Goal: Transaction & Acquisition: Book appointment/travel/reservation

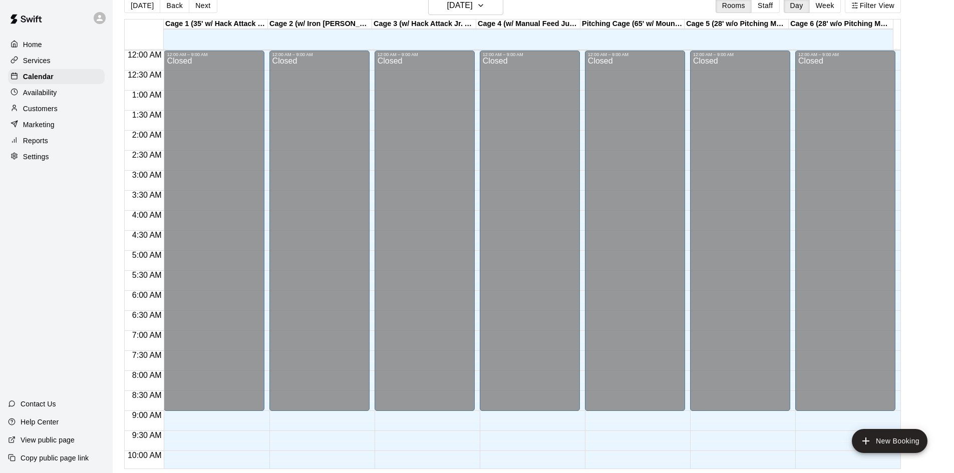
scroll to position [363, 0]
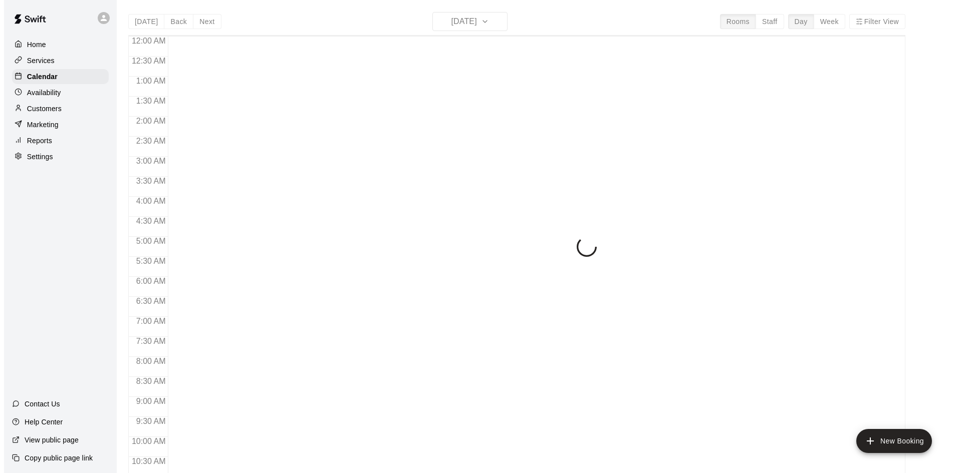
scroll to position [513, 0]
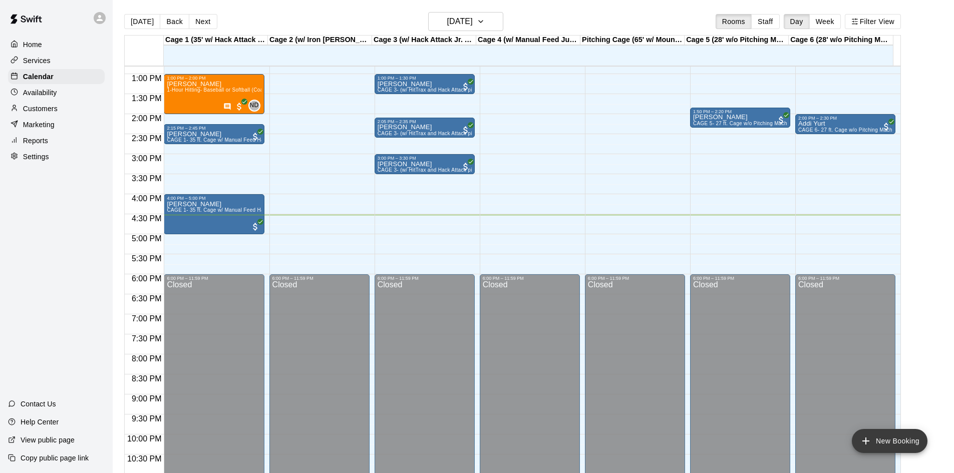
click at [887, 442] on button "New Booking" at bounding box center [890, 441] width 76 height 24
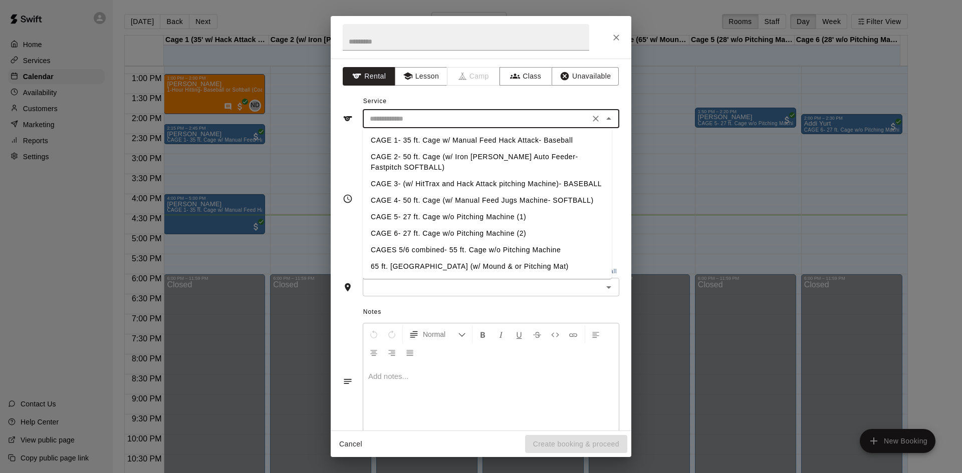
click at [447, 115] on input "text" at bounding box center [476, 119] width 221 height 13
click at [471, 213] on li "CAGE 5- 27 ft. Cage w/o Pitching Machine (1)" at bounding box center [487, 217] width 249 height 17
type input "**********"
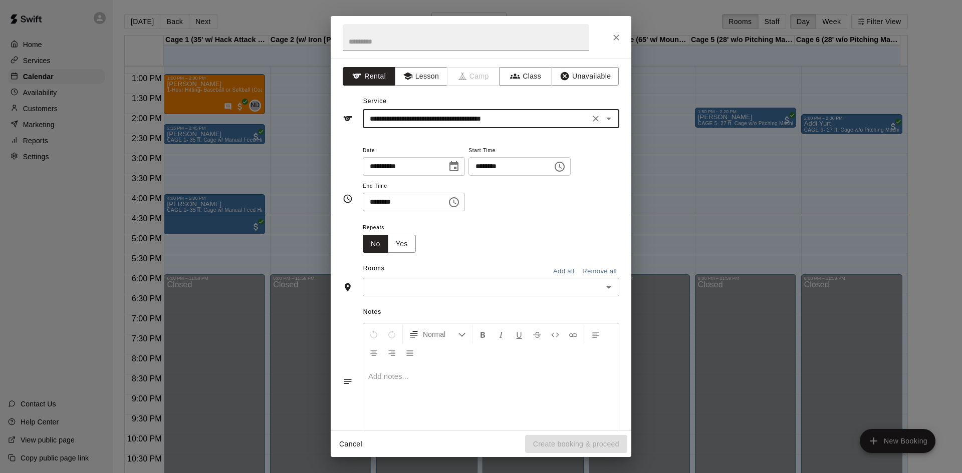
click at [456, 285] on input "text" at bounding box center [483, 287] width 234 height 13
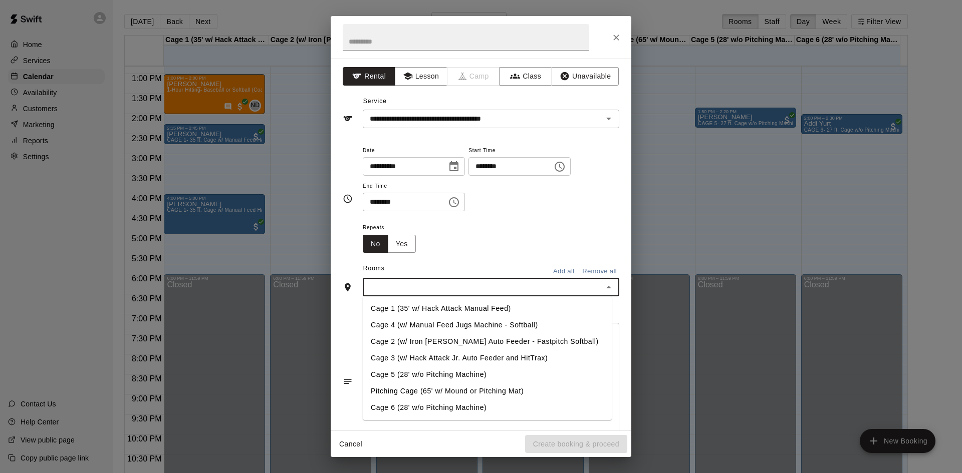
click at [435, 369] on li "Cage 5 (28' w/o Pitching Machine)" at bounding box center [487, 375] width 249 height 17
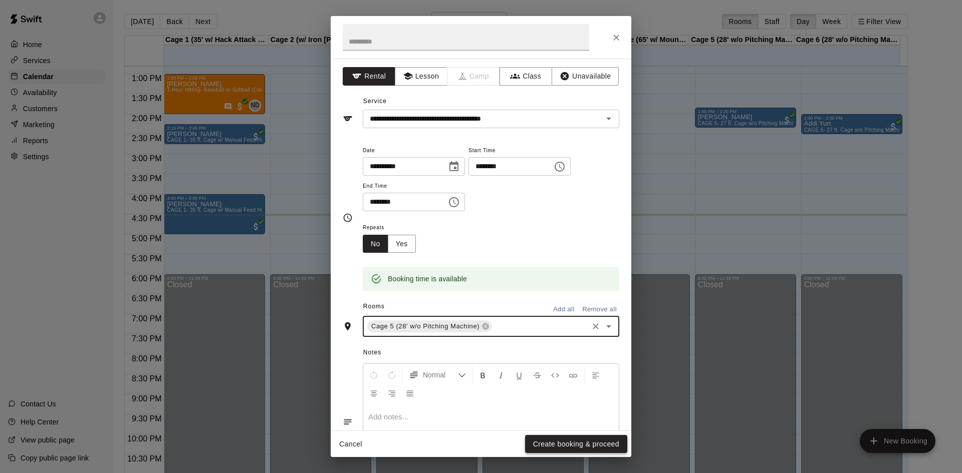
click at [606, 442] on button "Create booking & proceed" at bounding box center [576, 444] width 102 height 19
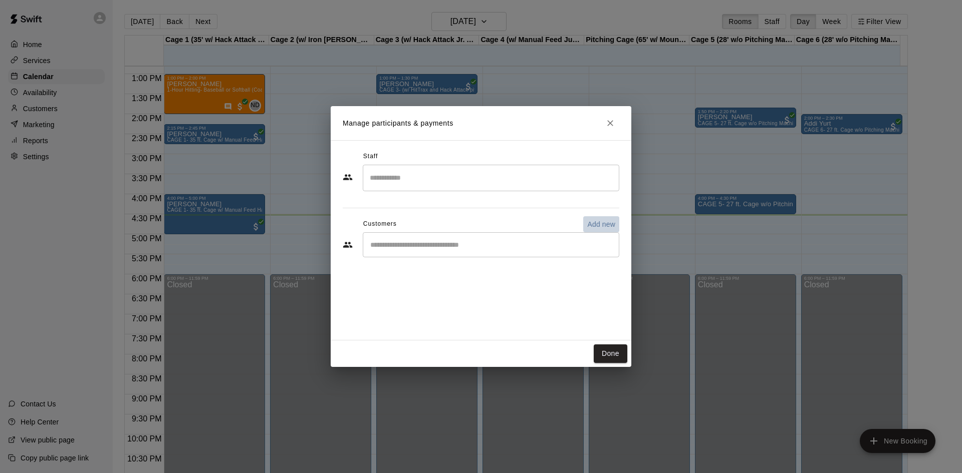
click at [592, 225] on p "Add new" at bounding box center [601, 224] width 28 height 10
select select "**"
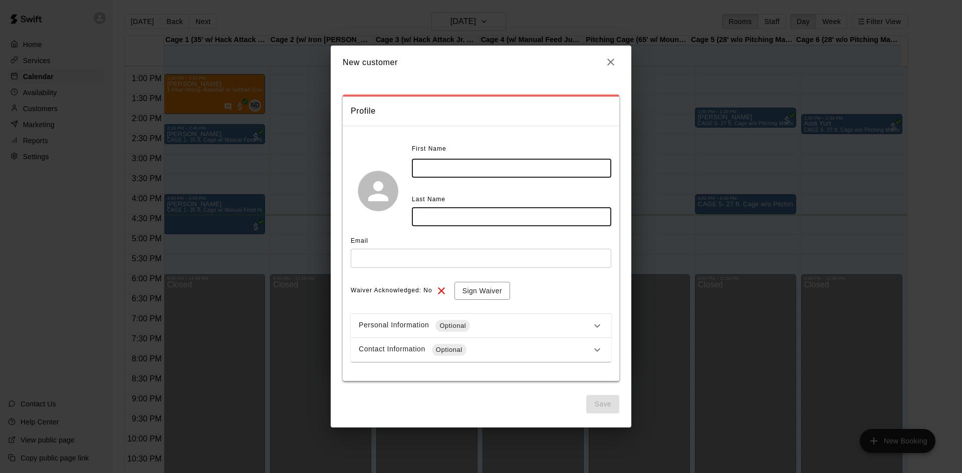
click at [483, 172] on input "text" at bounding box center [511, 168] width 199 height 19
click at [423, 169] on input "*****" at bounding box center [511, 168] width 199 height 19
type input "*****"
click at [437, 212] on input "text" at bounding box center [511, 216] width 199 height 19
type input "*"
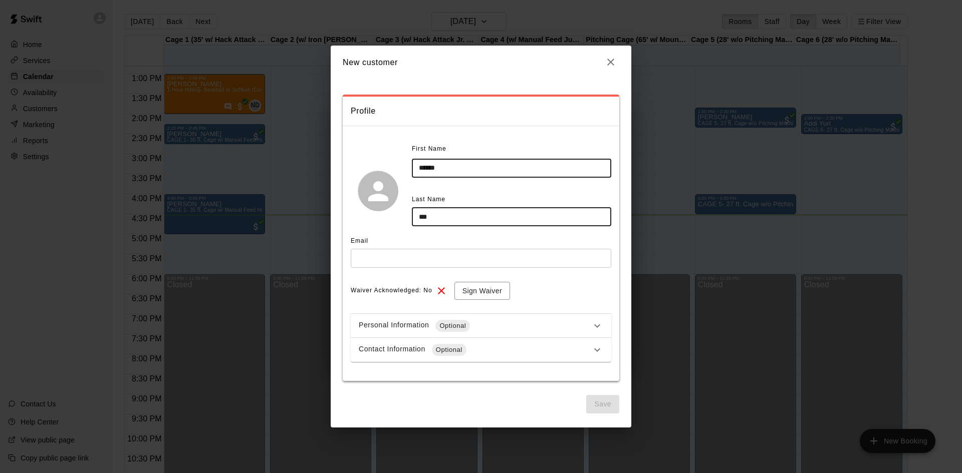
type input "***"
click at [426, 252] on input "text" at bounding box center [481, 258] width 260 height 19
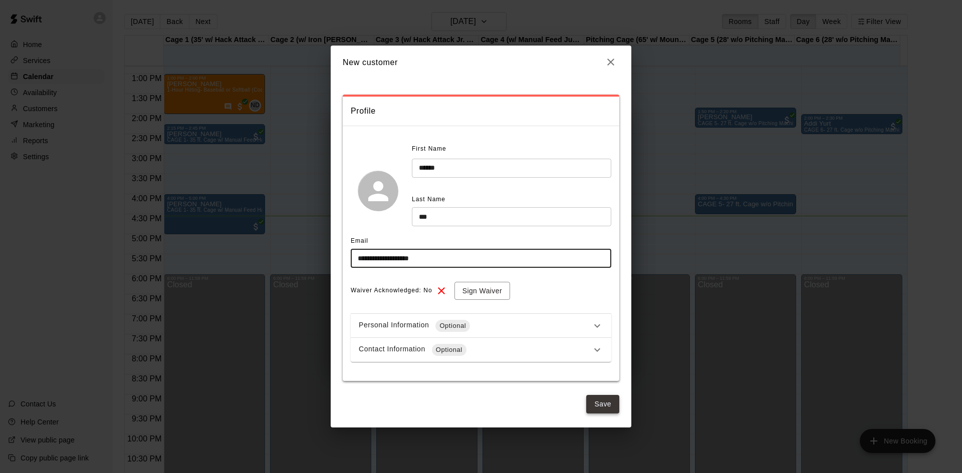
type input "**********"
click at [603, 406] on button "Save" at bounding box center [602, 404] width 33 height 19
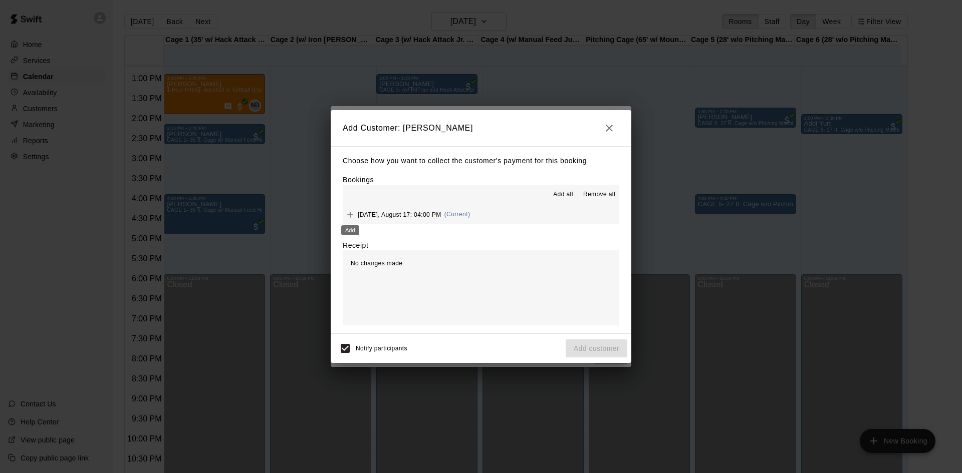
click at [346, 215] on icon "Add" at bounding box center [350, 215] width 10 height 10
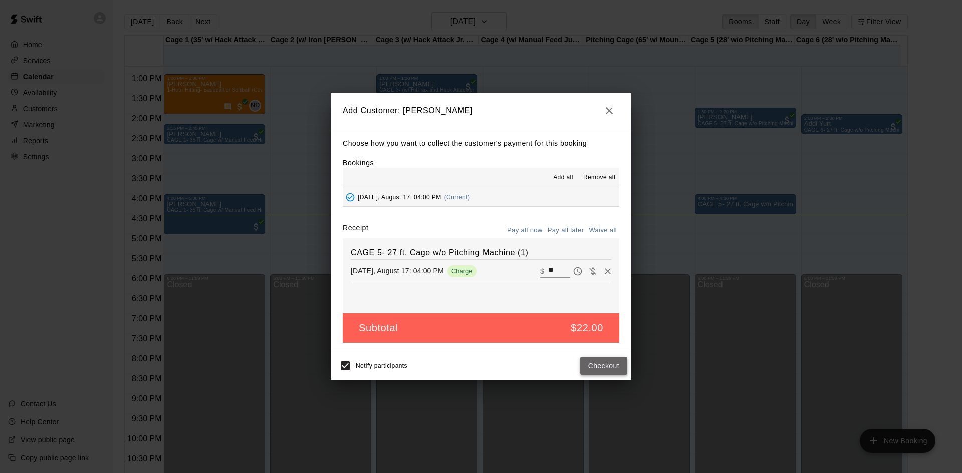
click at [613, 370] on button "Checkout" at bounding box center [603, 366] width 47 height 19
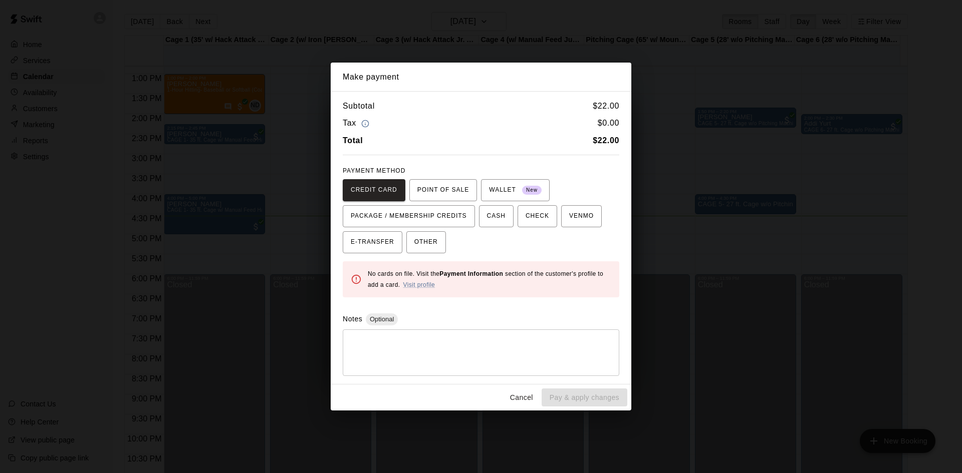
click at [439, 163] on div "PAYMENT METHOD CREDIT CARD POINT OF SALE WALLET New PACKAGE / MEMBERSHIP CREDIT…" at bounding box center [481, 208] width 277 height 90
click at [440, 181] on button "POINT OF SALE" at bounding box center [443, 190] width 68 height 22
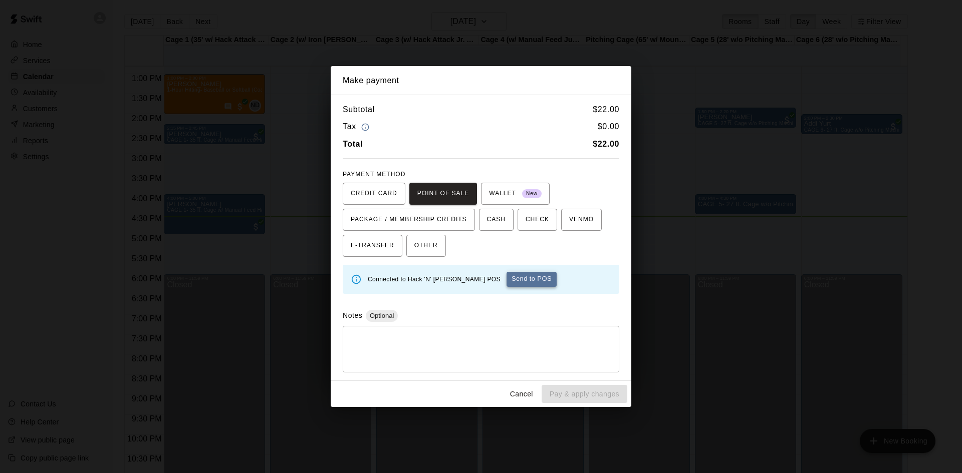
click at [506, 277] on button "Send to POS" at bounding box center [531, 279] width 50 height 15
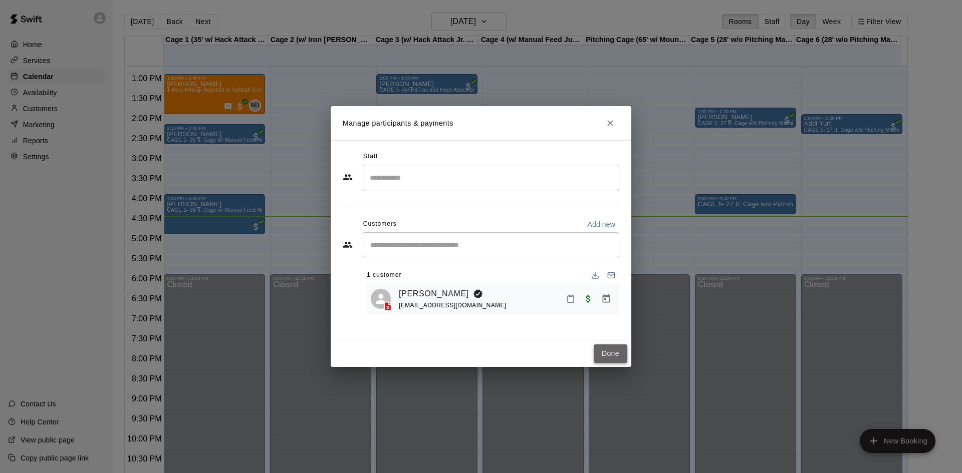
click at [600, 346] on button "Done" at bounding box center [611, 354] width 34 height 19
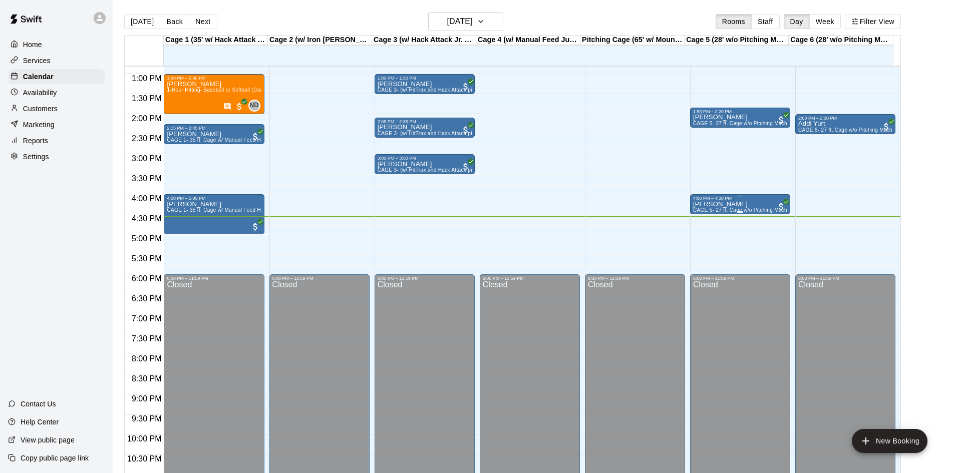
drag, startPoint x: 757, startPoint y: 198, endPoint x: 711, endPoint y: 204, distance: 46.5
click at [711, 204] on p "[PERSON_NAME]" at bounding box center [740, 204] width 94 height 0
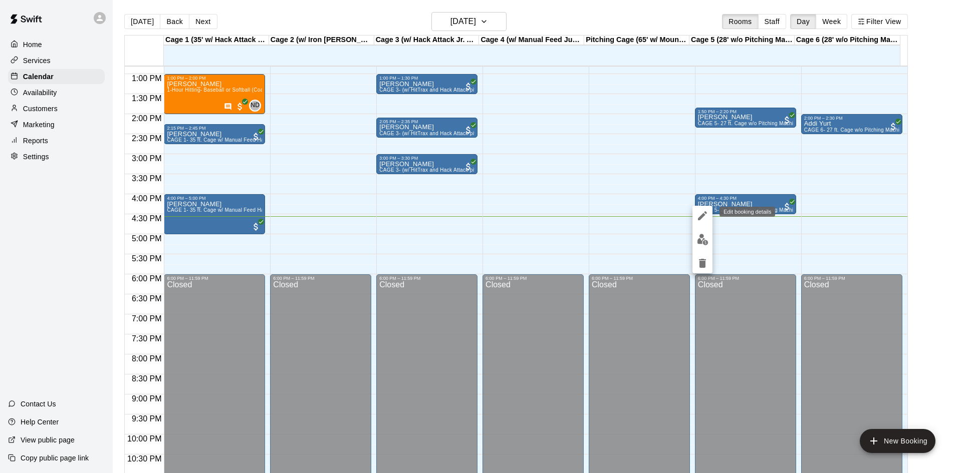
click at [696, 211] on icon "edit" at bounding box center [702, 216] width 12 height 12
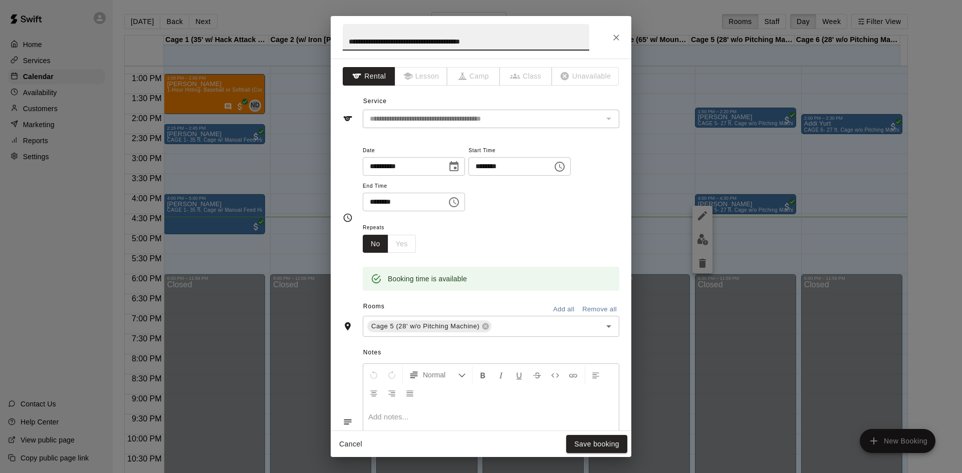
click at [566, 167] on icon "Choose time, selected time is 4:00 PM" at bounding box center [560, 167] width 12 height 12
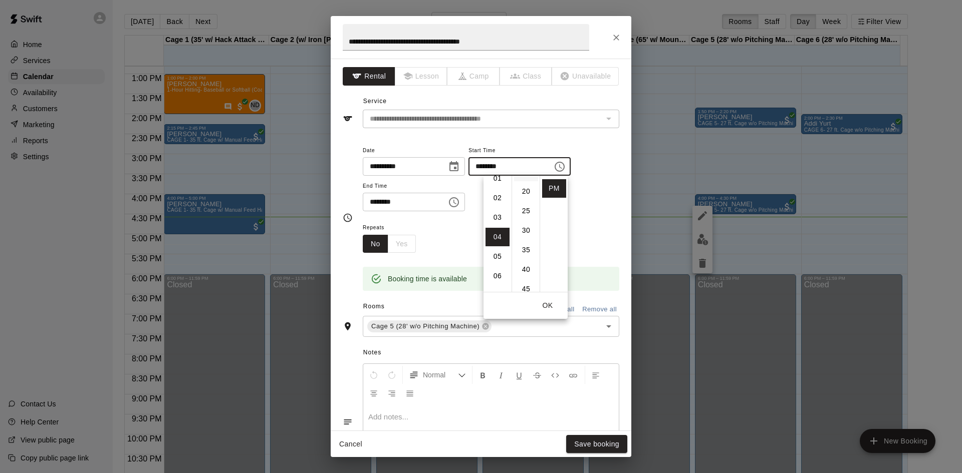
scroll to position [100, 0]
click at [521, 226] on li "35" at bounding box center [526, 223] width 24 height 19
type input "********"
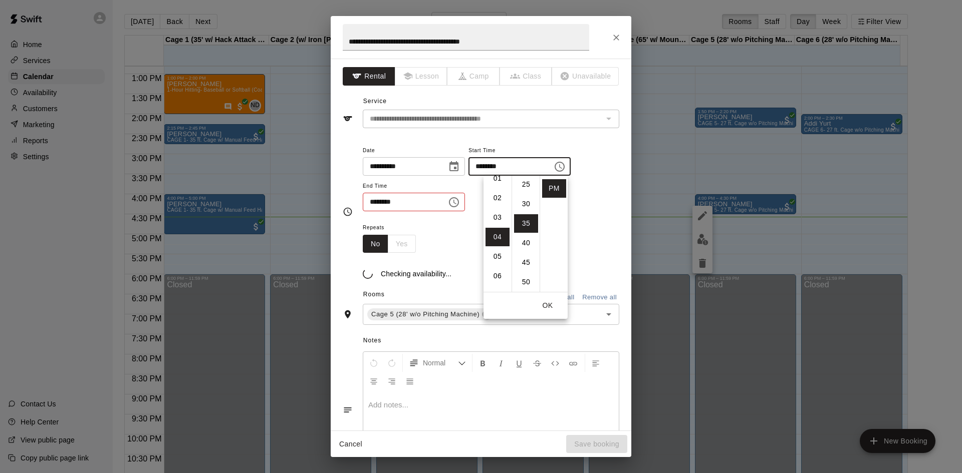
scroll to position [137, 0]
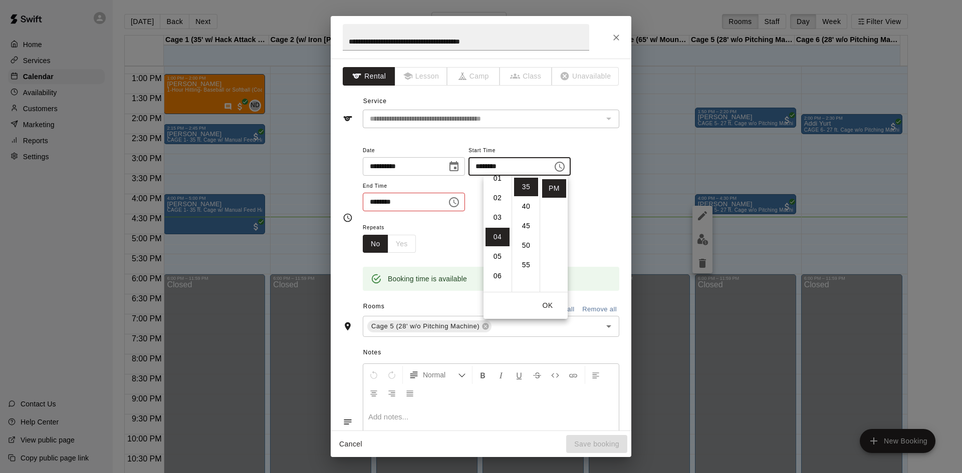
click at [460, 204] on icon "Choose time, selected time is 4:30 PM" at bounding box center [454, 202] width 12 height 12
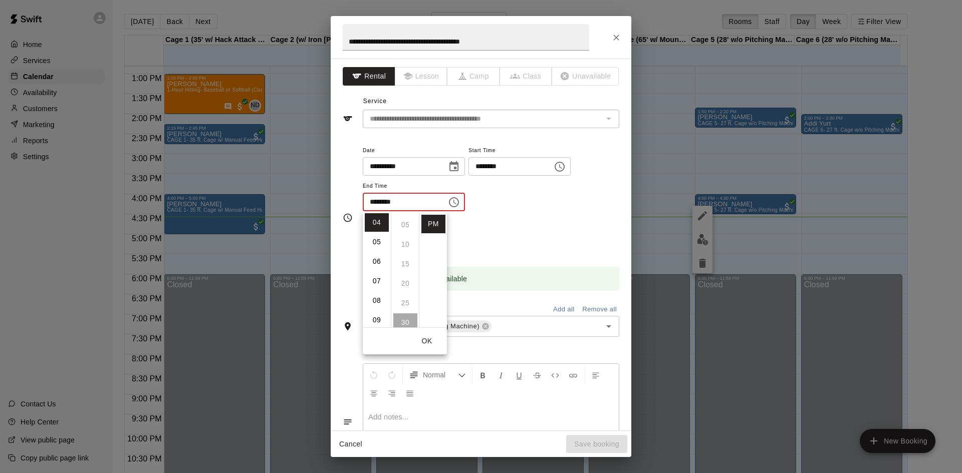
scroll to position [0, 0]
click at [382, 241] on li "05" at bounding box center [377, 242] width 24 height 19
click at [403, 244] on li "05" at bounding box center [405, 242] width 24 height 19
type input "********"
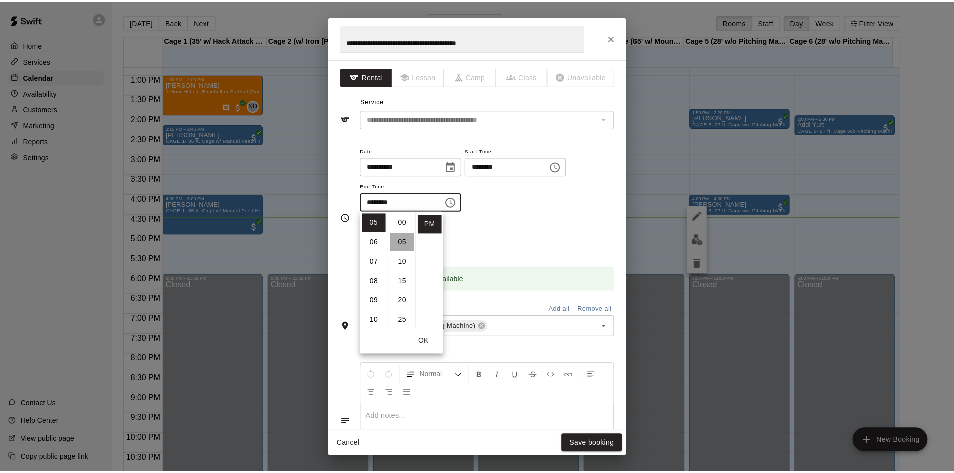
scroll to position [20, 0]
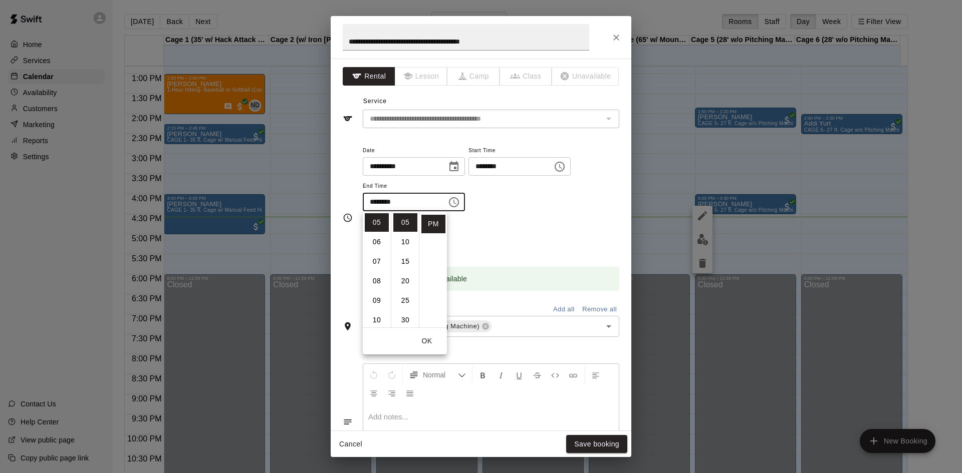
click at [534, 243] on div "Repeats No Yes" at bounding box center [491, 237] width 256 height 32
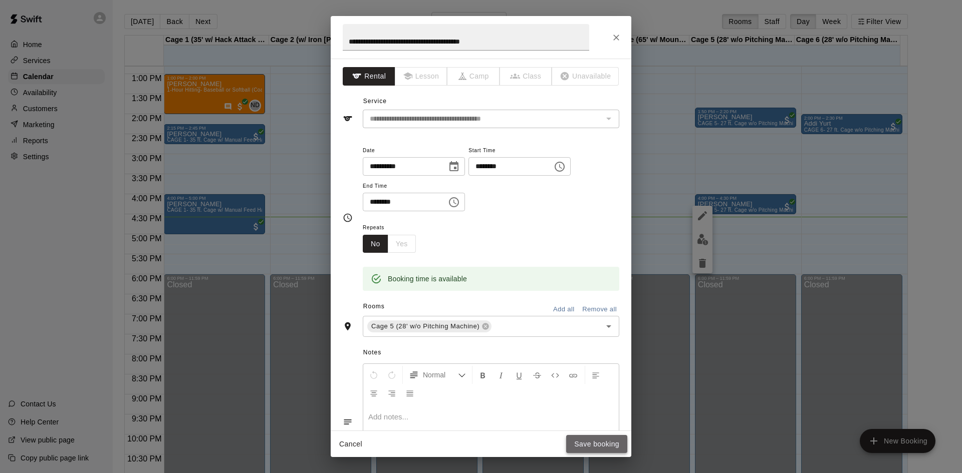
click at [594, 446] on button "Save booking" at bounding box center [596, 444] width 61 height 19
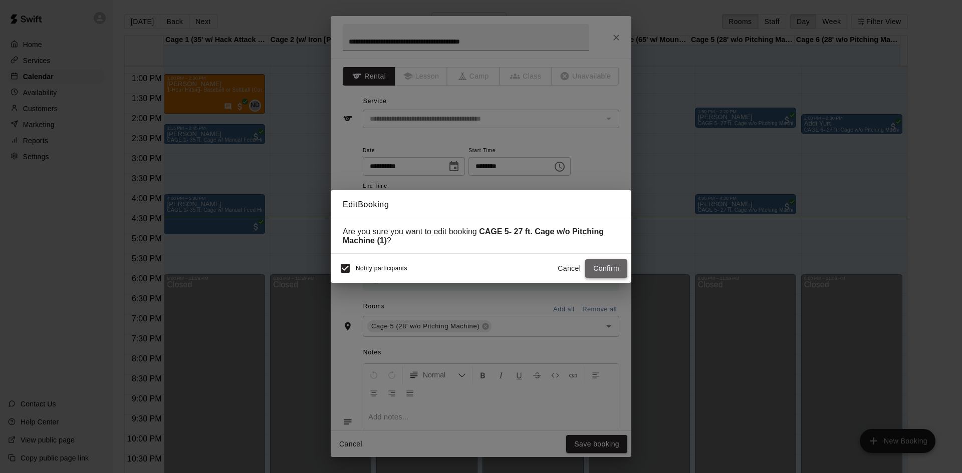
click at [616, 276] on button "Confirm" at bounding box center [606, 268] width 42 height 19
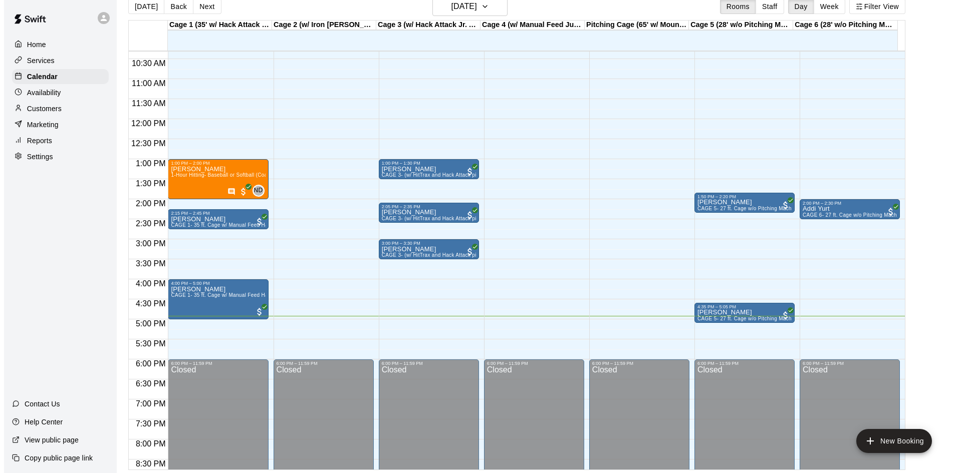
scroll to position [16, 0]
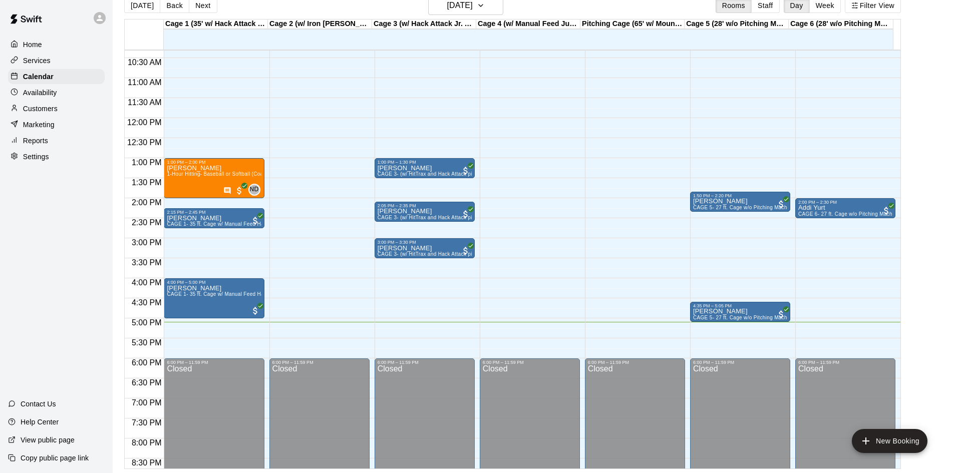
click at [533, 330] on div "12:00 AM – 9:00 AM Closed 6:00 PM – 11:59 PM Closed" at bounding box center [530, 118] width 100 height 962
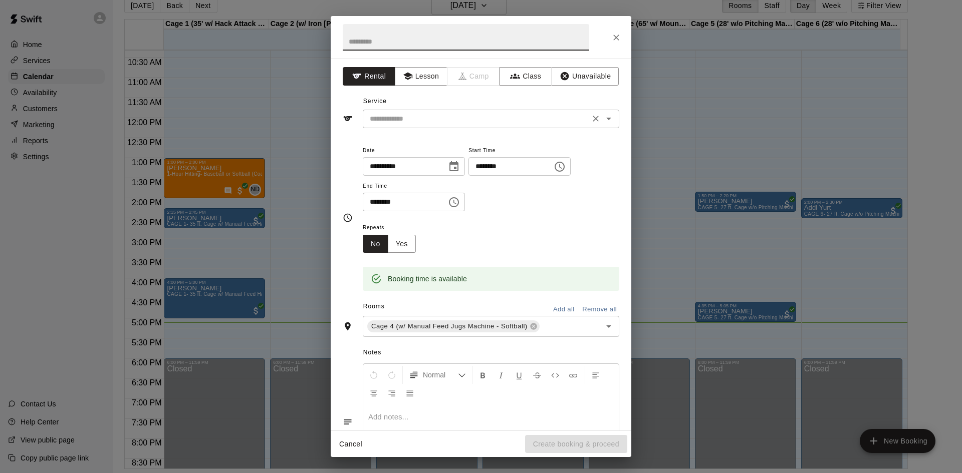
click at [418, 126] on div "​" at bounding box center [491, 119] width 256 height 19
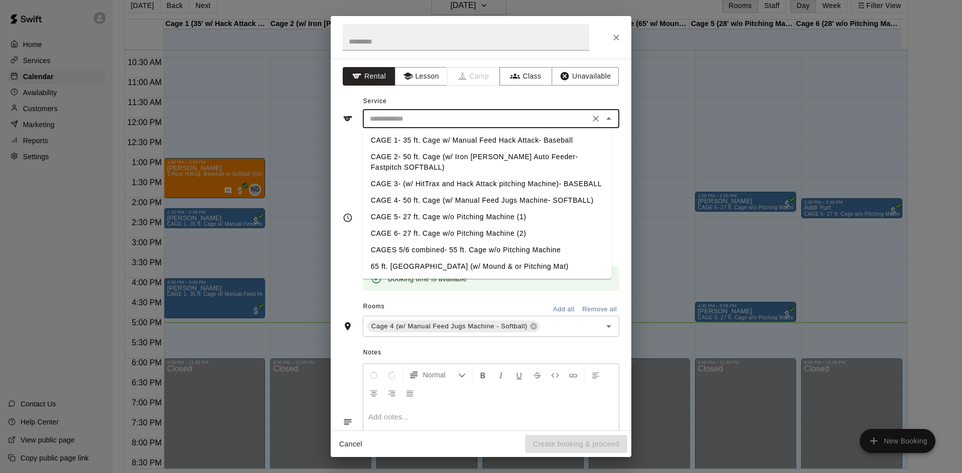
click at [420, 201] on li "CAGE 4- 50 ft. Cage (w/ Manual Feed Jugs Machine- SOFTBALL)" at bounding box center [487, 200] width 249 height 17
type input "**********"
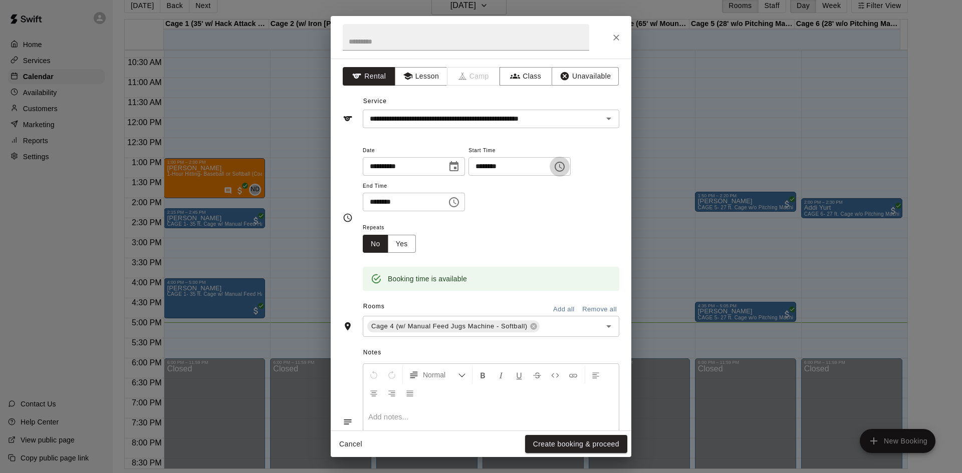
click at [566, 169] on icon "Choose time, selected time is 5:15 PM" at bounding box center [560, 167] width 12 height 12
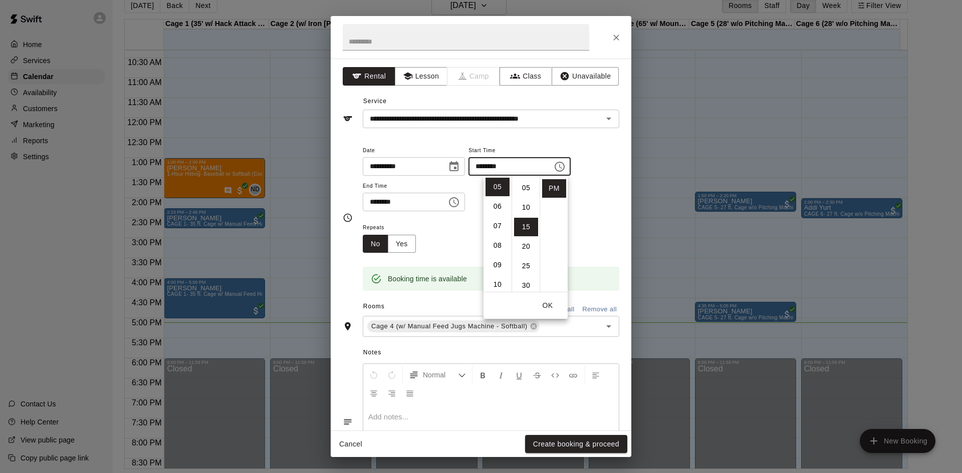
scroll to position [0, 0]
click at [525, 185] on li "00" at bounding box center [526, 187] width 24 height 19
type input "********"
click at [596, 202] on div "**********" at bounding box center [491, 178] width 256 height 68
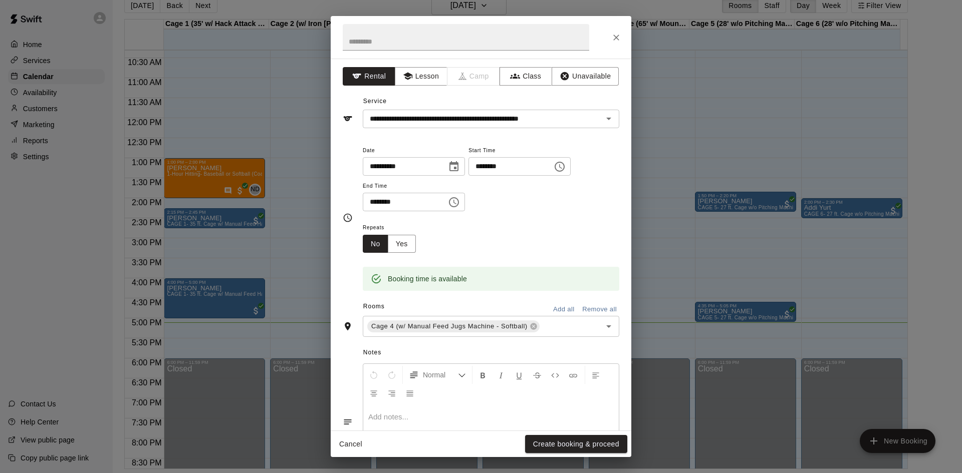
click at [460, 204] on icon "Choose time, selected time is 5:45 PM" at bounding box center [454, 202] width 12 height 12
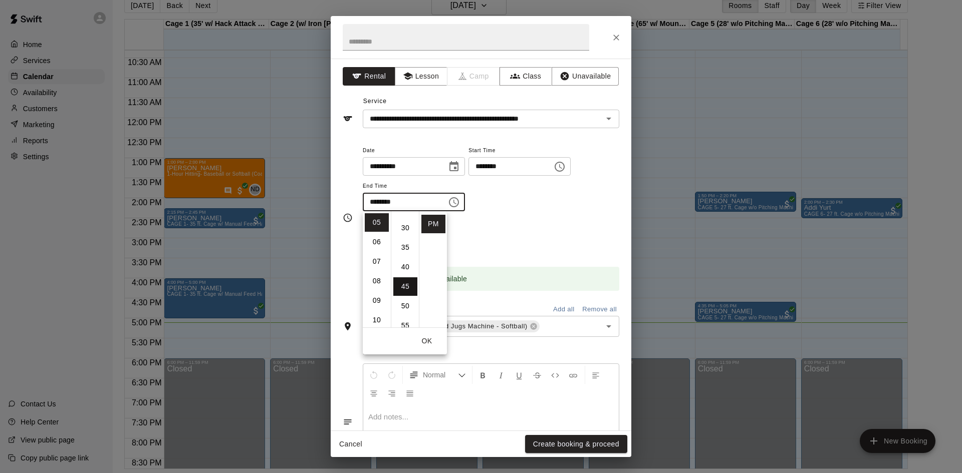
scroll to position [126, 0]
click at [400, 216] on li "30" at bounding box center [405, 214] width 24 height 19
type input "********"
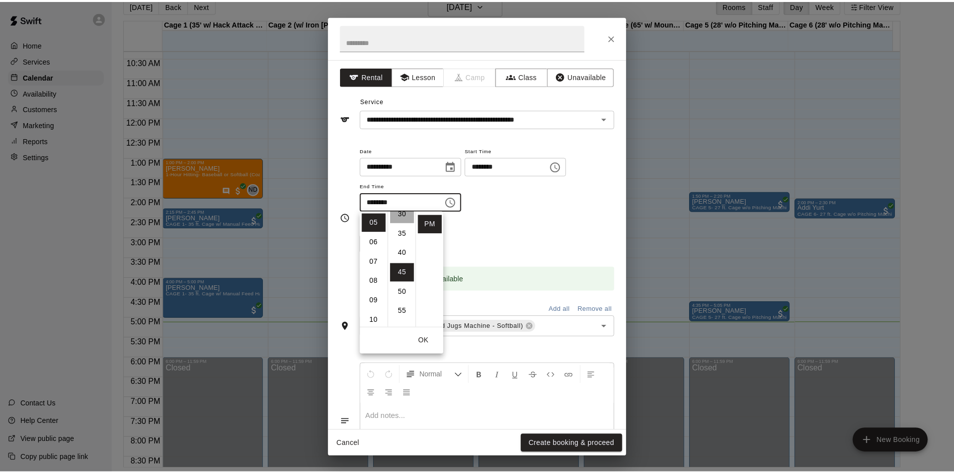
scroll to position [117, 0]
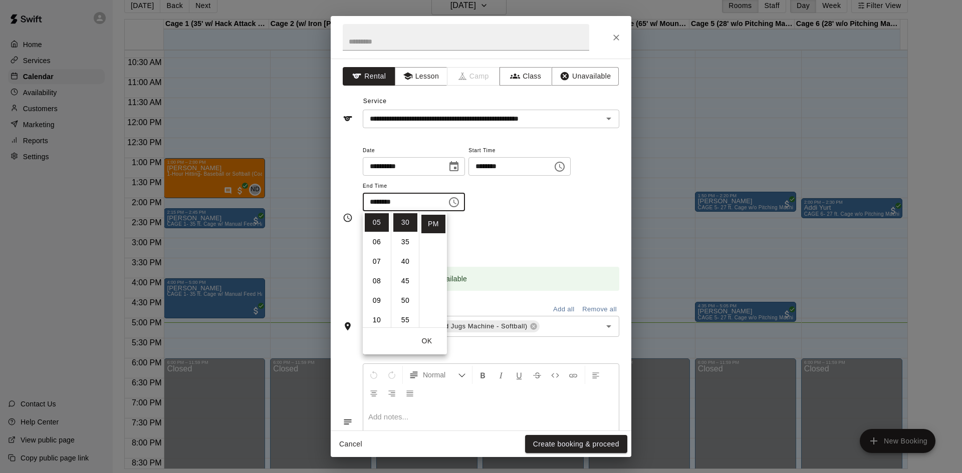
click at [523, 224] on div "Repeats No Yes" at bounding box center [491, 237] width 256 height 32
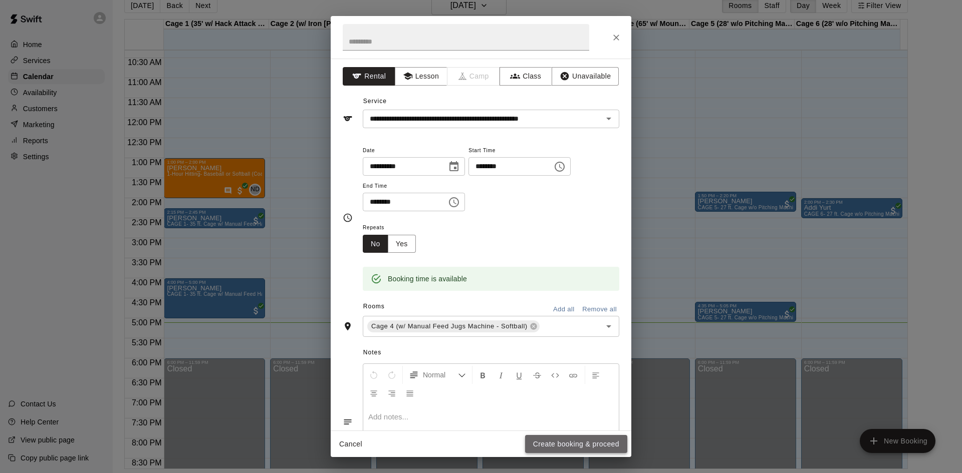
click at [560, 448] on button "Create booking & proceed" at bounding box center [576, 444] width 102 height 19
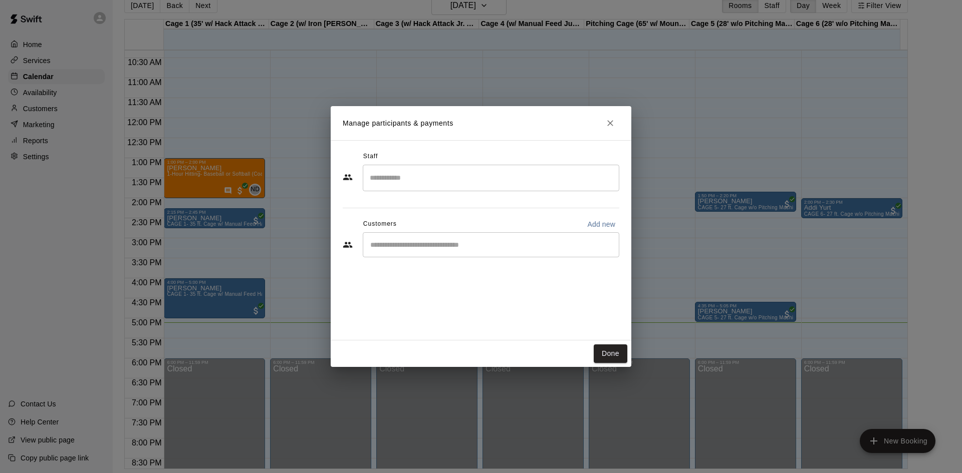
click at [411, 246] on input "Start typing to search customers..." at bounding box center [490, 245] width 247 height 10
type input "***"
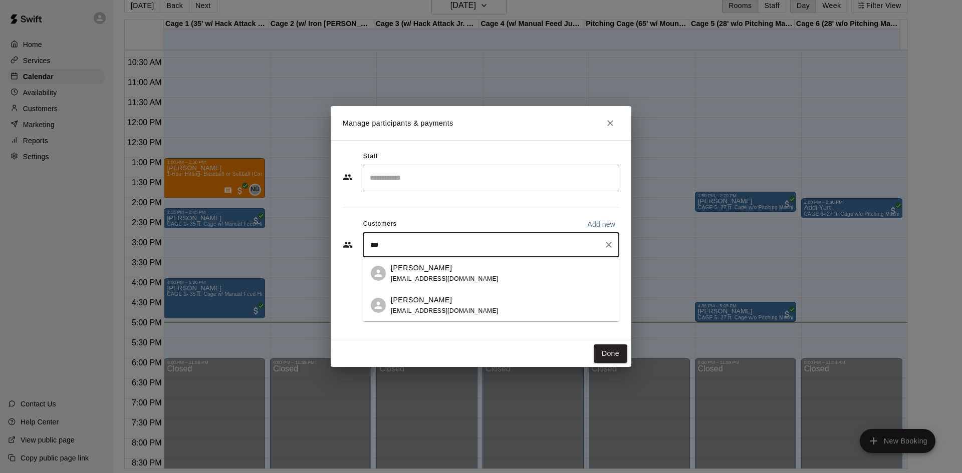
click at [473, 272] on div "[PERSON_NAME] [EMAIL_ADDRESS][DOMAIN_NAME]" at bounding box center [501, 274] width 220 height 22
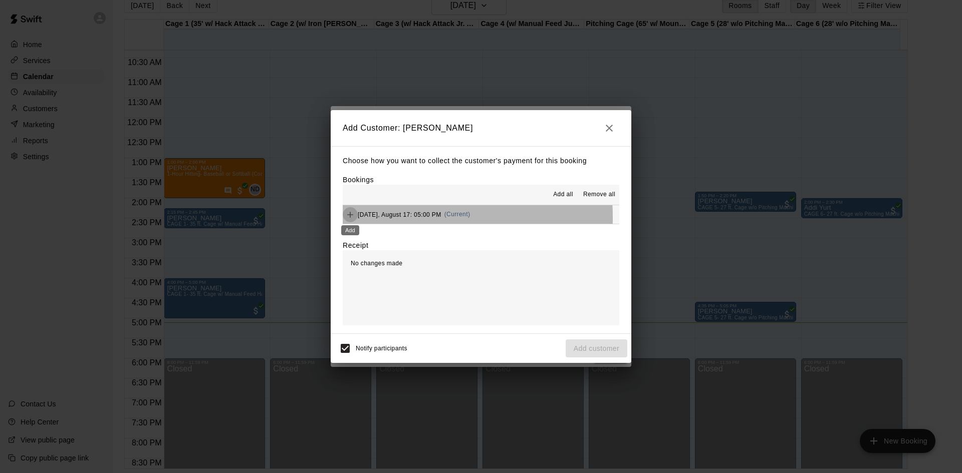
click at [349, 218] on icon "Add" at bounding box center [350, 215] width 10 height 10
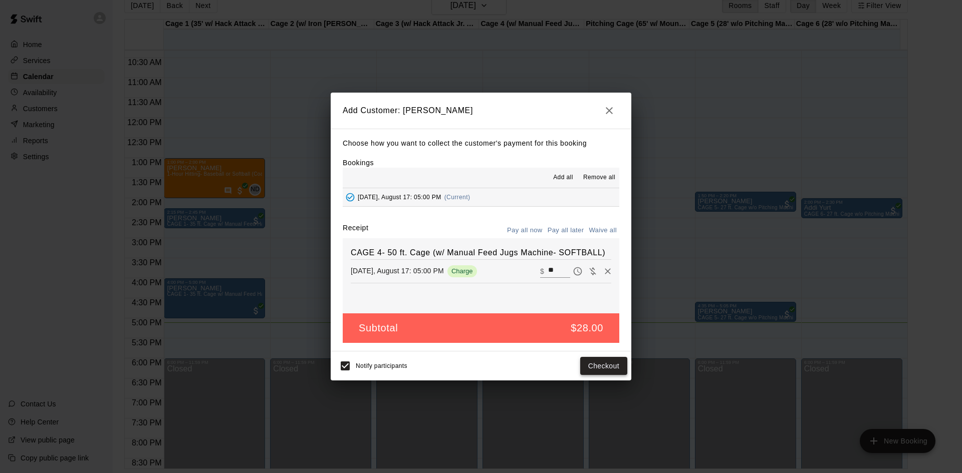
click at [597, 369] on button "Checkout" at bounding box center [603, 366] width 47 height 19
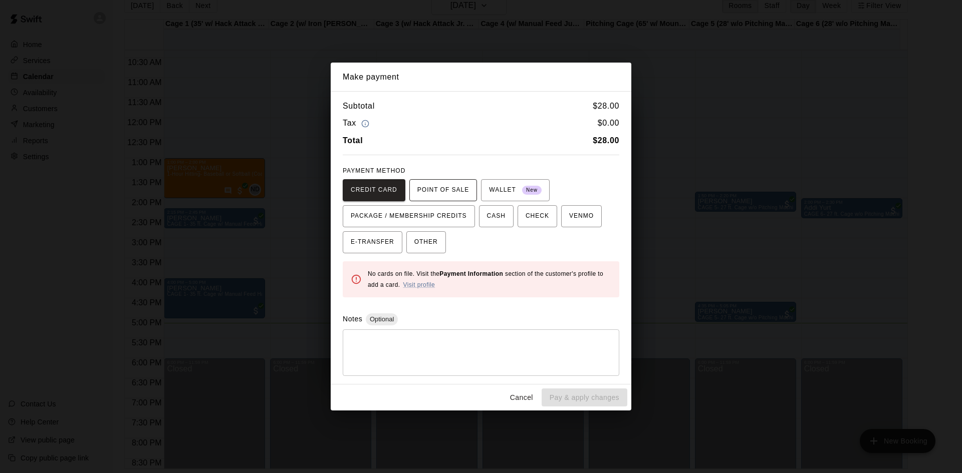
click at [439, 183] on span "POINT OF SALE" at bounding box center [443, 190] width 52 height 16
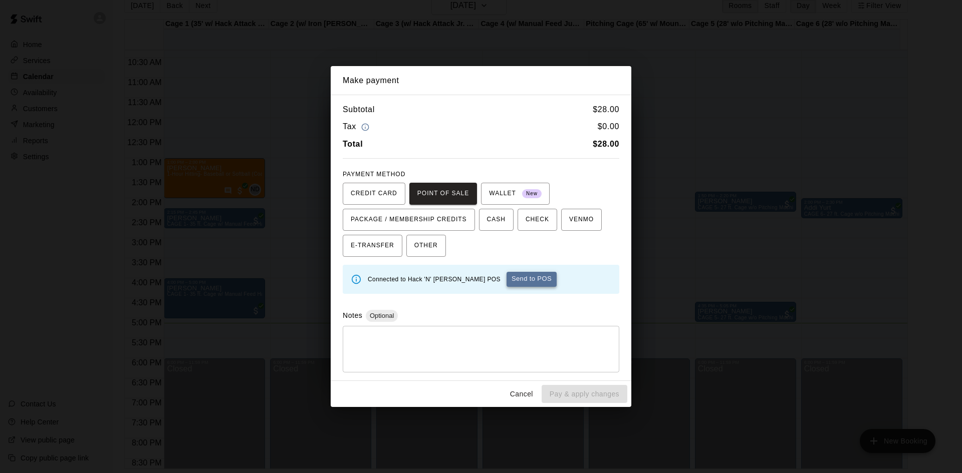
click at [511, 283] on button "Send to POS" at bounding box center [531, 279] width 50 height 15
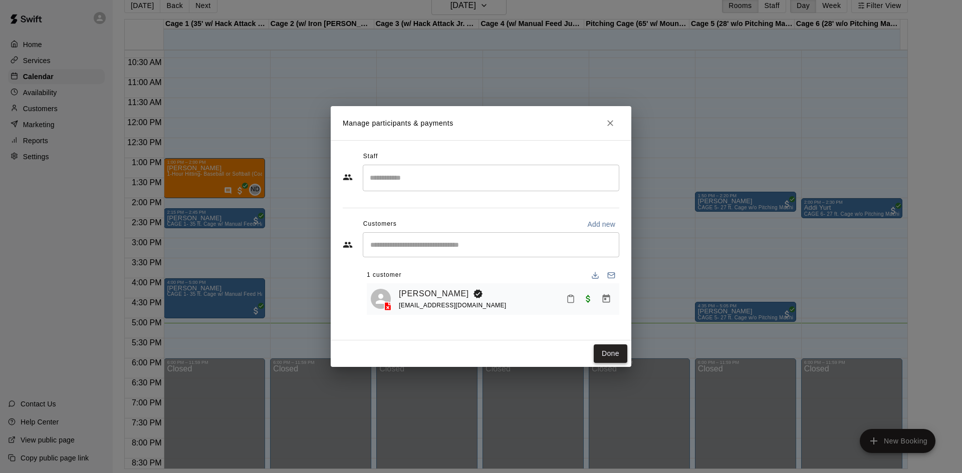
click at [619, 355] on button "Done" at bounding box center [611, 354] width 34 height 19
